Goal: Find specific page/section: Find specific page/section

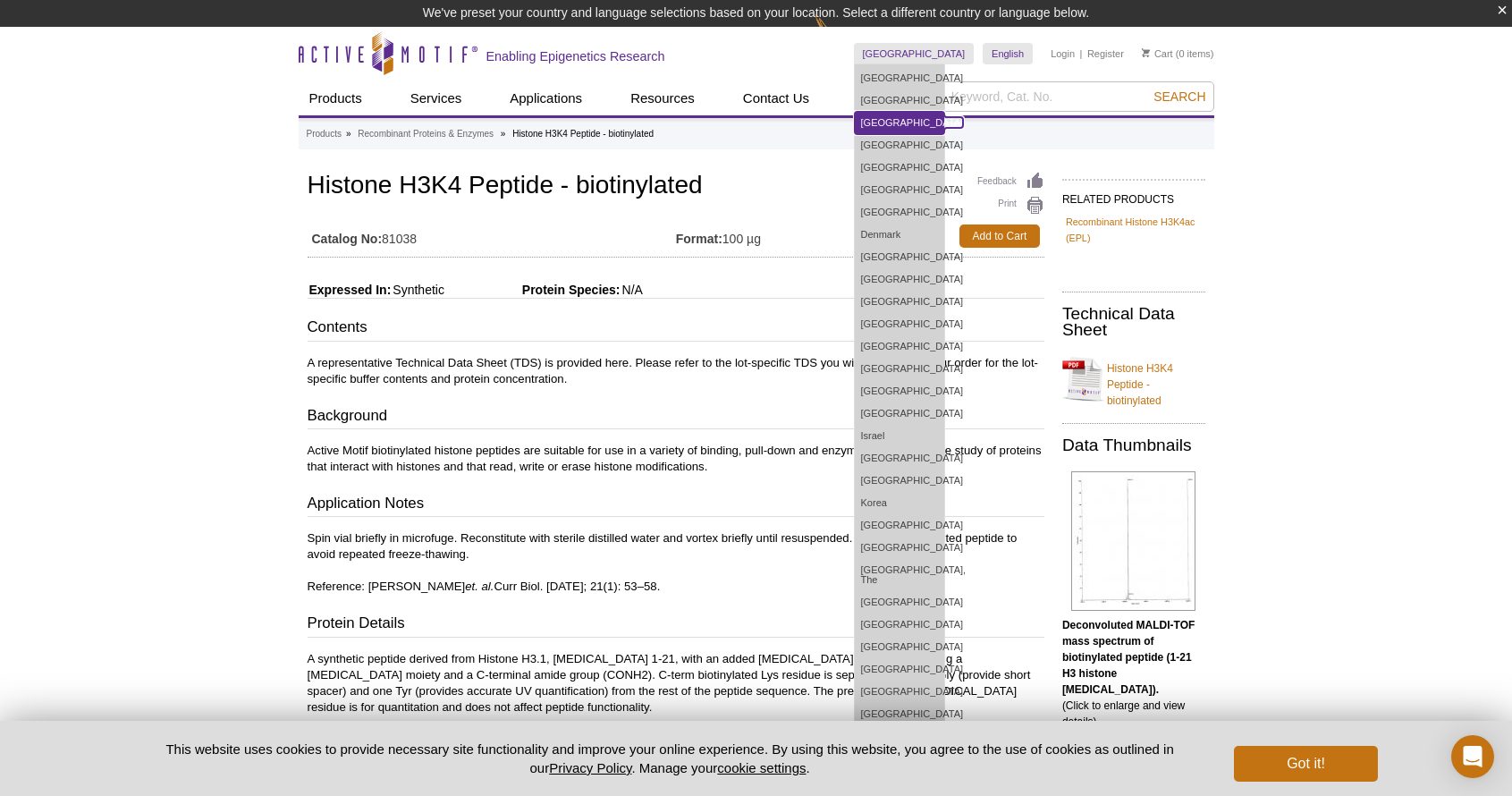
click at [944, 117] on link "[GEOGRAPHIC_DATA]" at bounding box center [899, 123] width 89 height 23
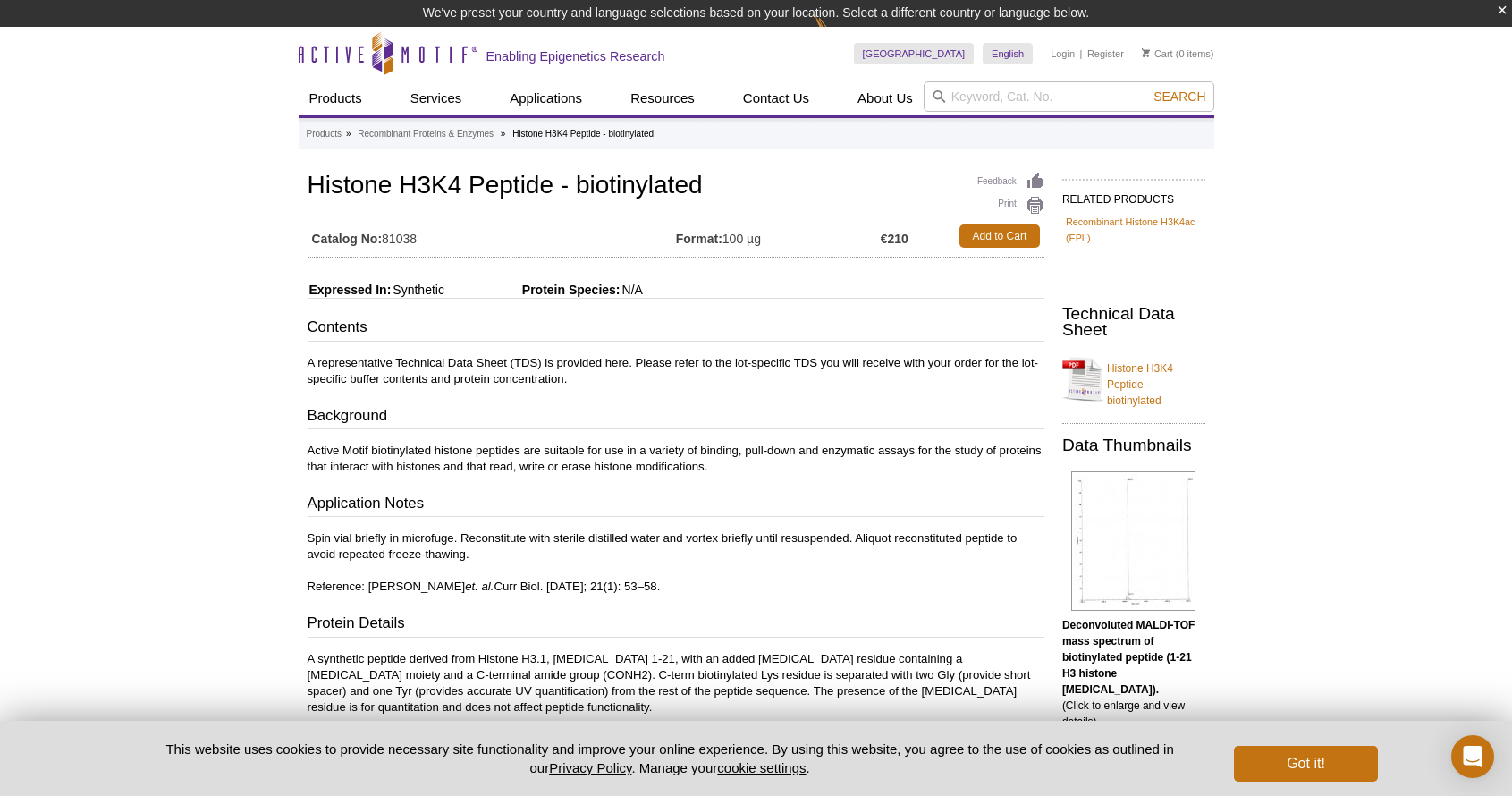
click at [1388, 313] on div "Active Motif Logo Enabling Epigenetics Research 0 Search Skip to content Active…" at bounding box center [756, 675] width 1512 height 1296
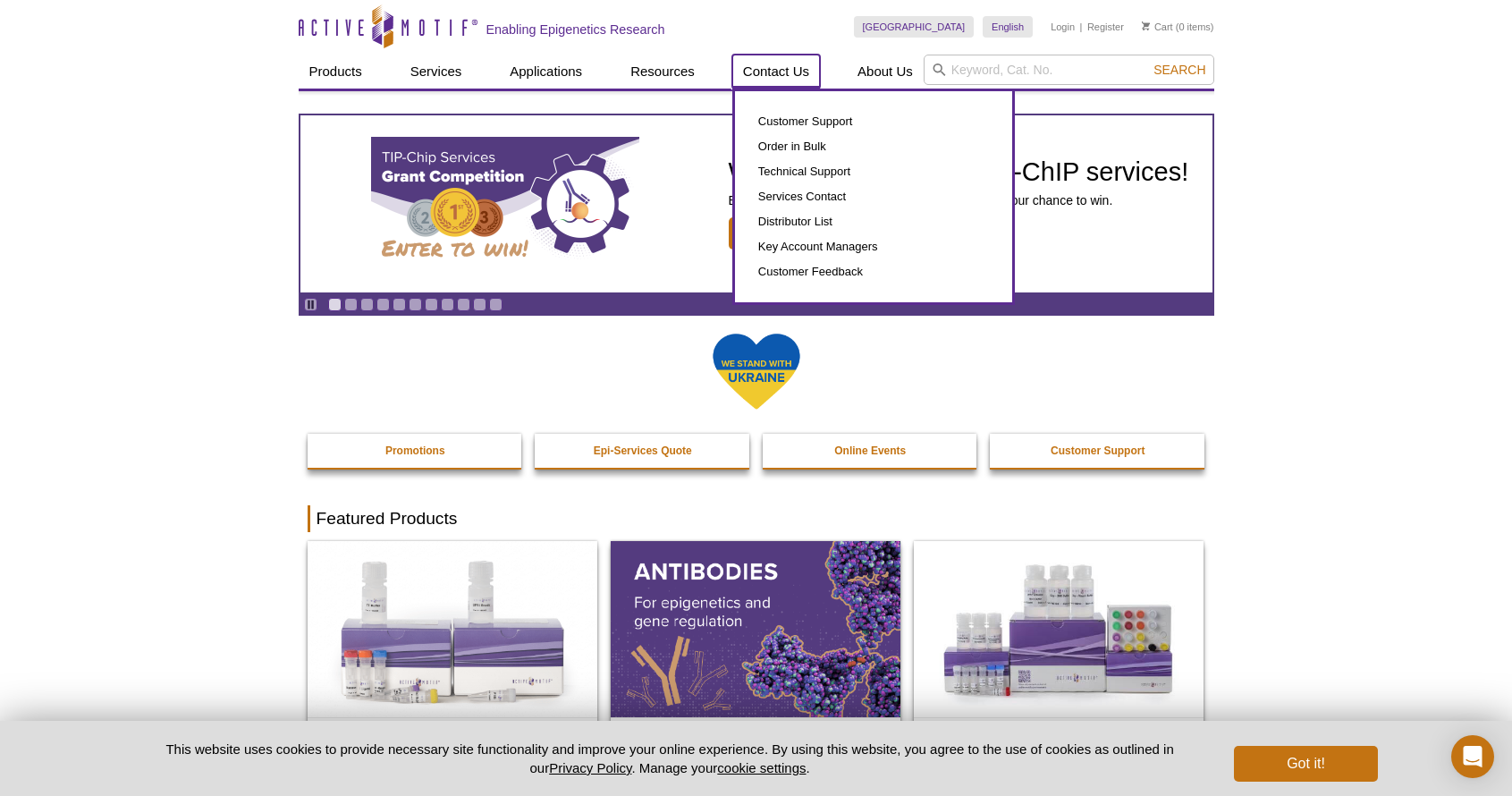
click at [799, 75] on link "Contact Us" at bounding box center [775, 71] width 87 height 34
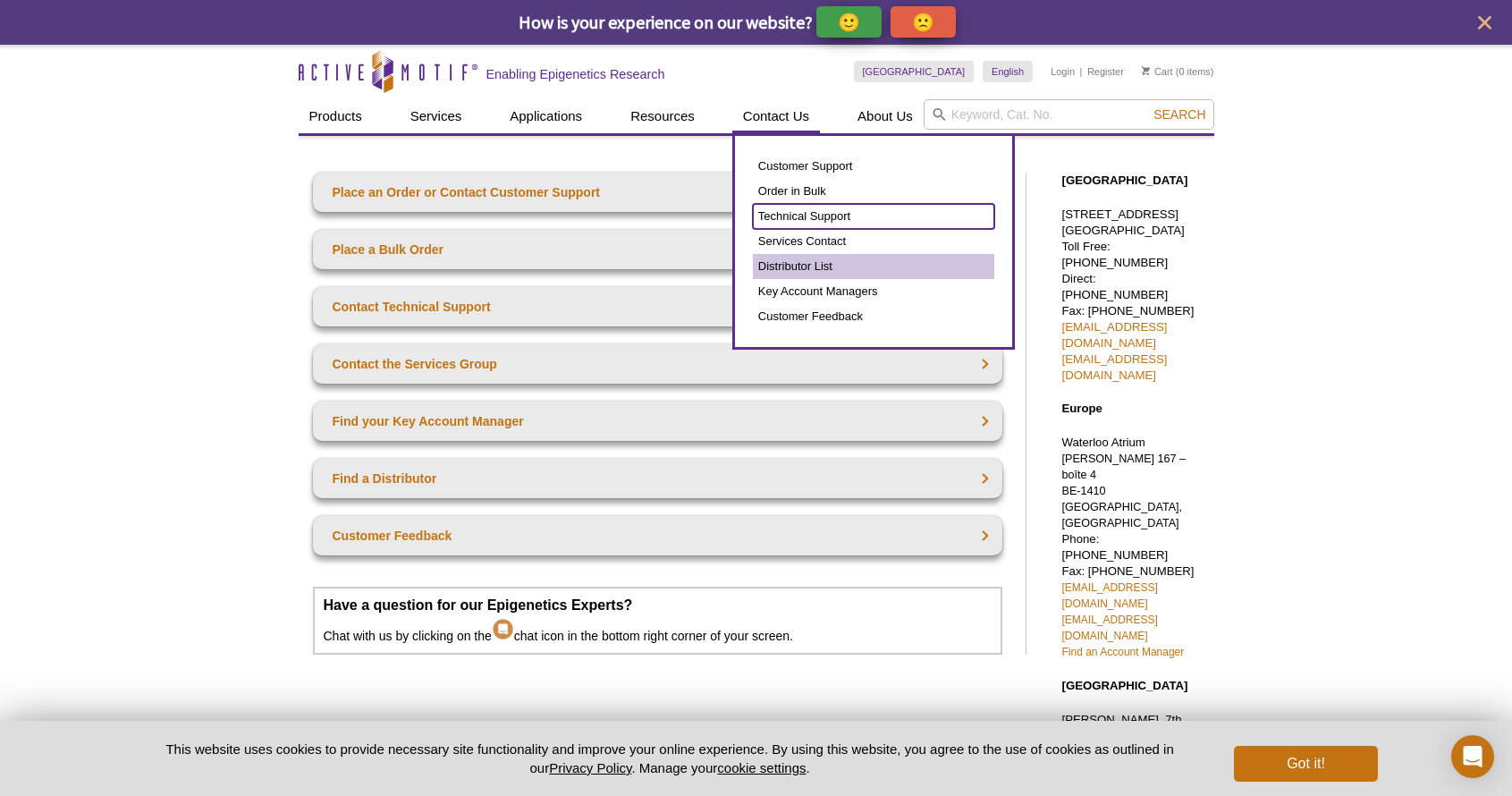
click at [795, 212] on link "Technical Support" at bounding box center [874, 216] width 242 height 25
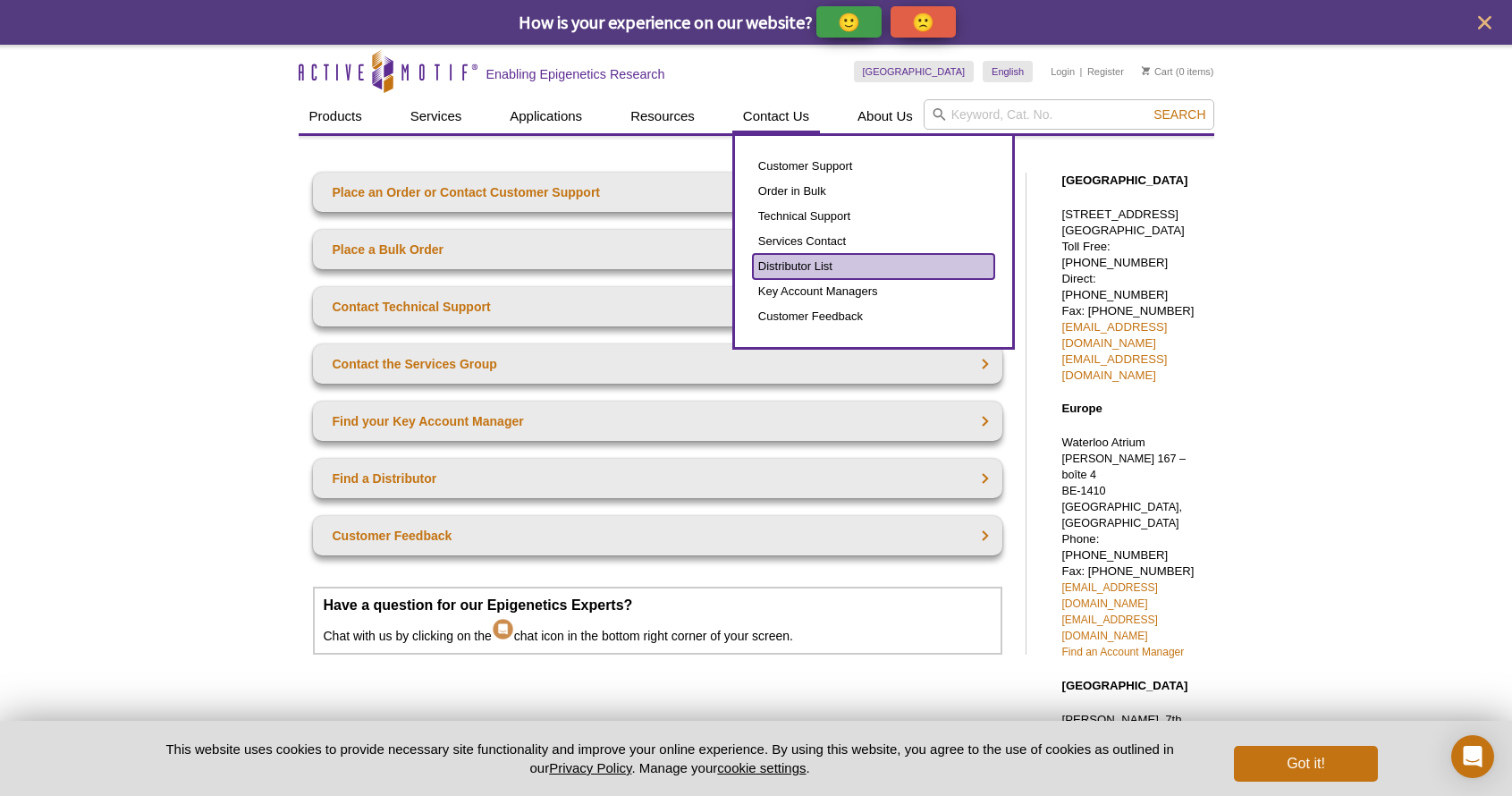
click at [817, 268] on link "Distributor List" at bounding box center [874, 266] width 242 height 25
click at [806, 272] on link "Distributor List" at bounding box center [874, 266] width 242 height 25
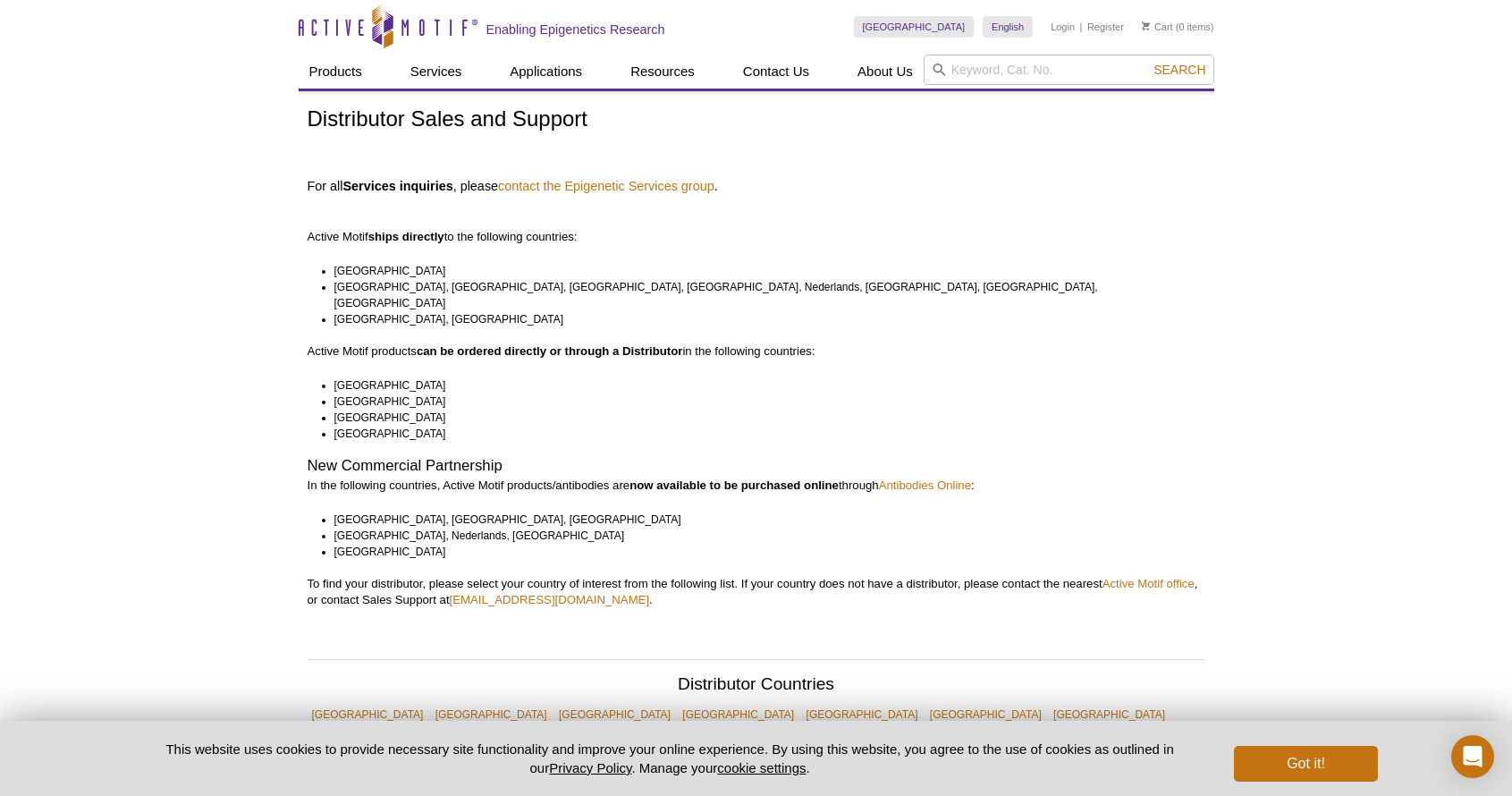
click at [395, 288] on li "Belgium, France, Germany, Luxembourg, Nederlands, Norway, Switzerland, United K…" at bounding box center [762, 295] width 855 height 32
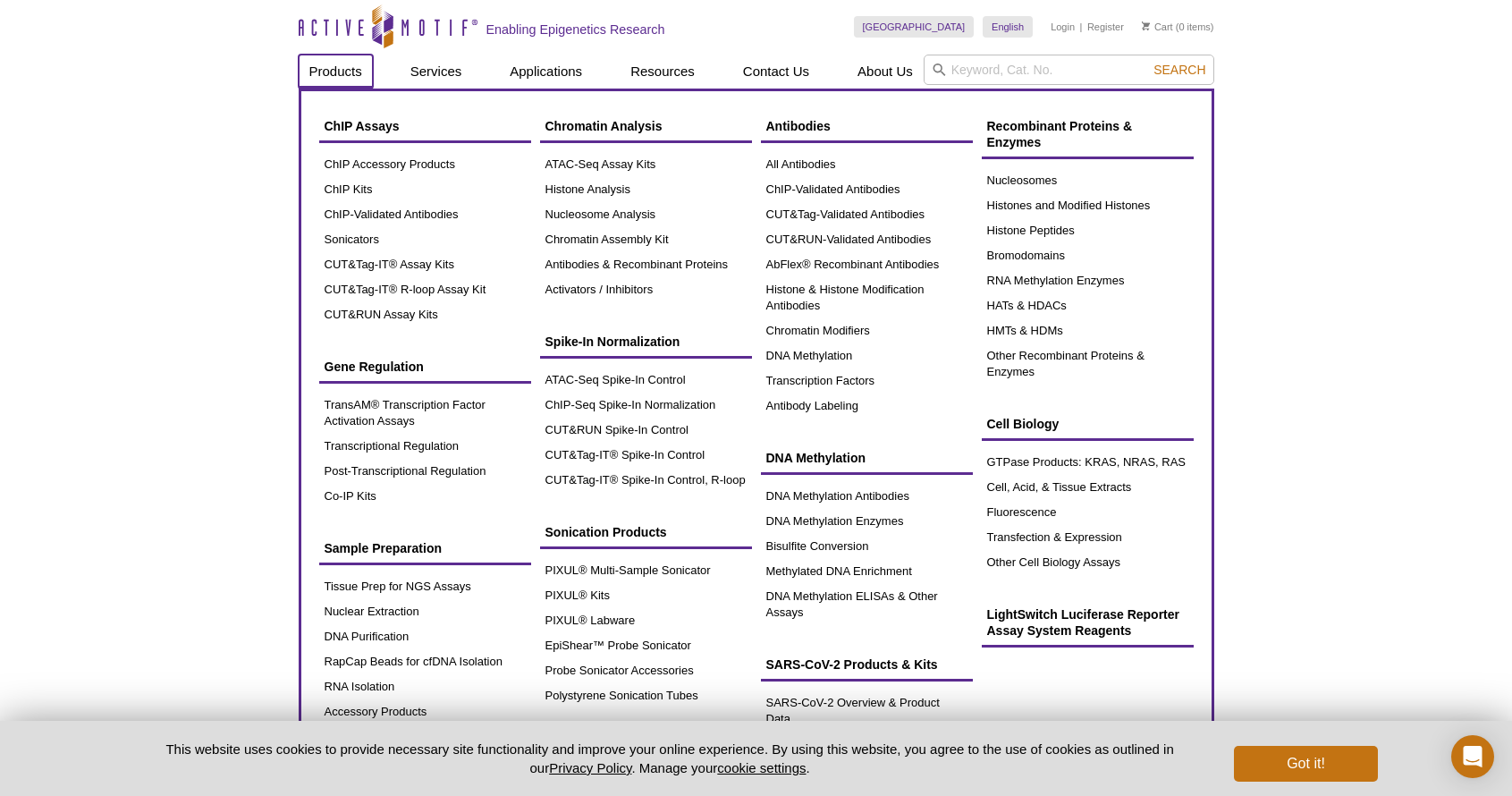
click at [331, 69] on link "Products" at bounding box center [336, 71] width 74 height 34
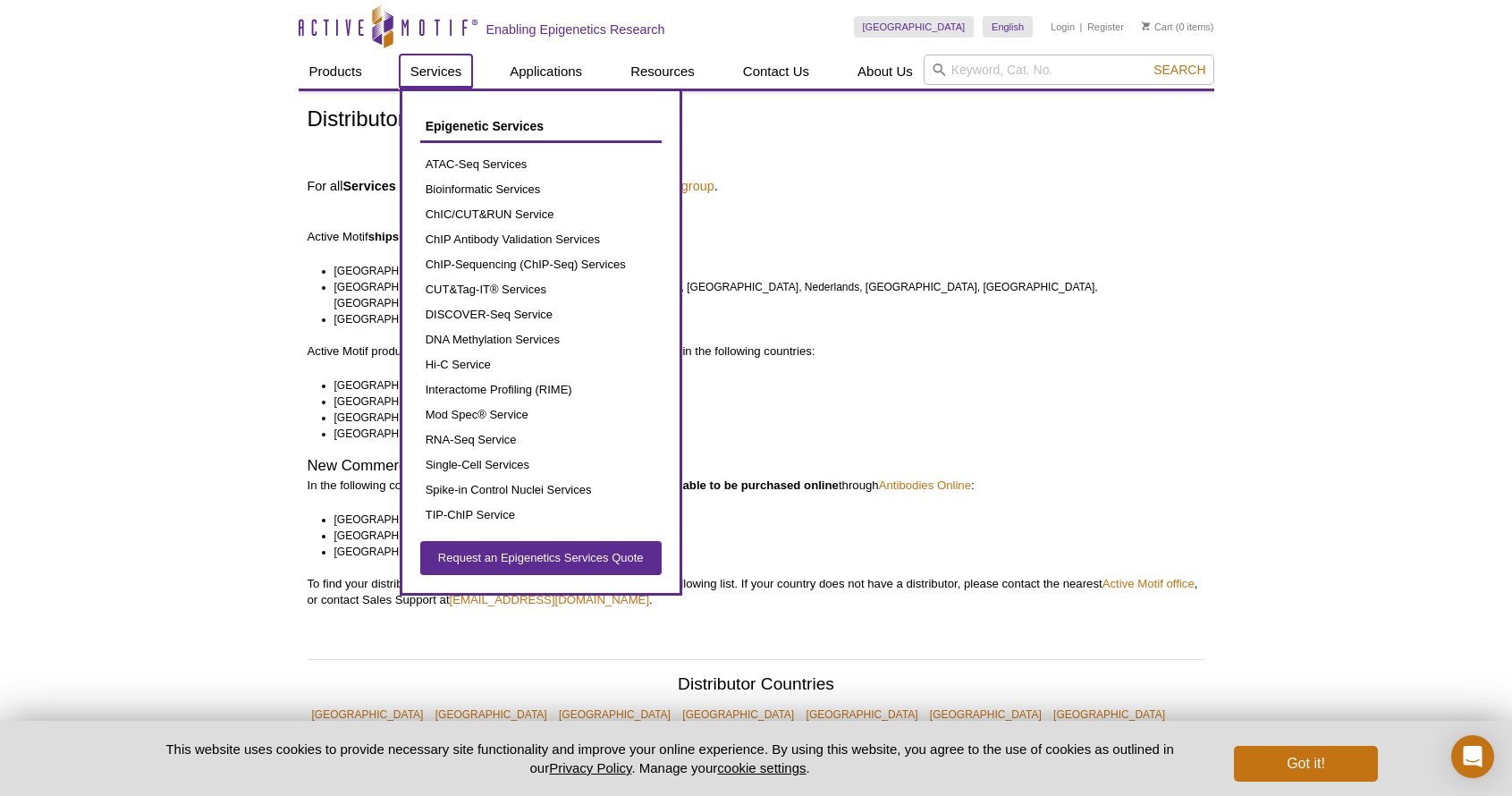
click at [426, 68] on link "Services" at bounding box center [436, 71] width 73 height 34
